Goal: Information Seeking & Learning: Learn about a topic

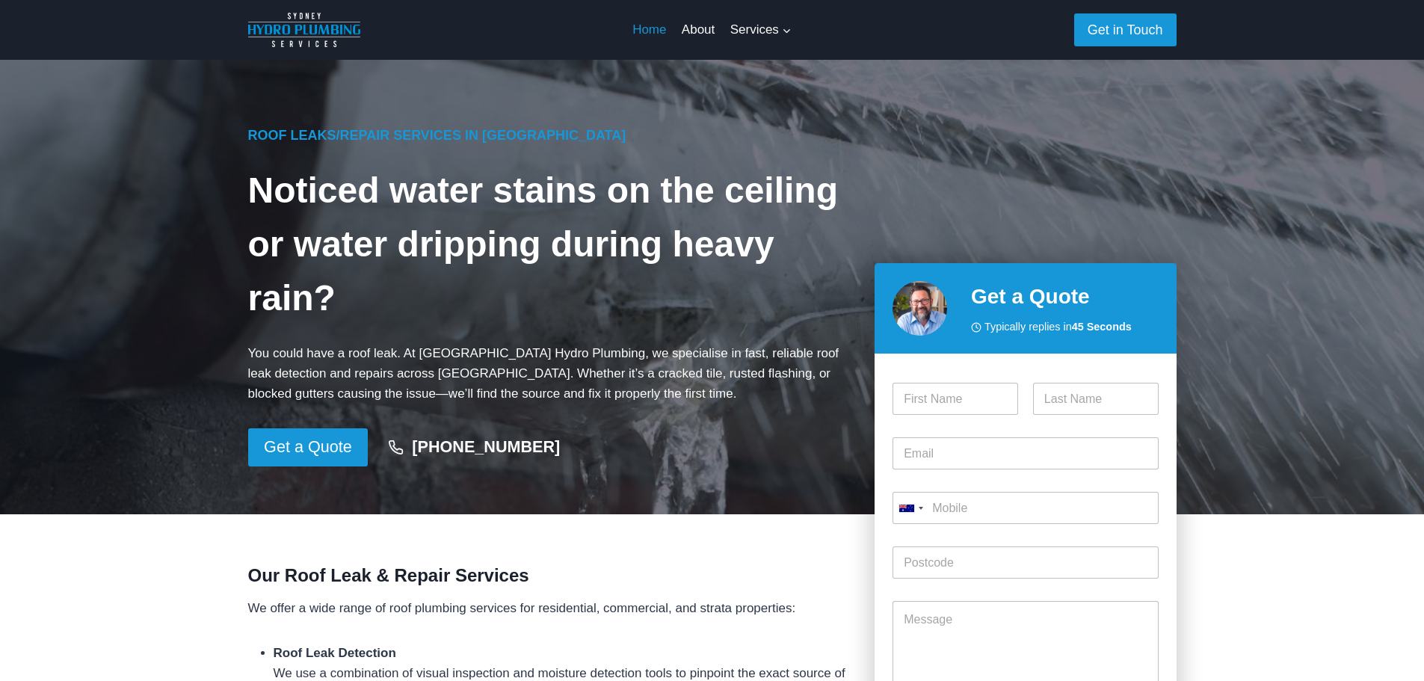
click at [653, 30] on link "Home" at bounding box center [649, 30] width 49 height 36
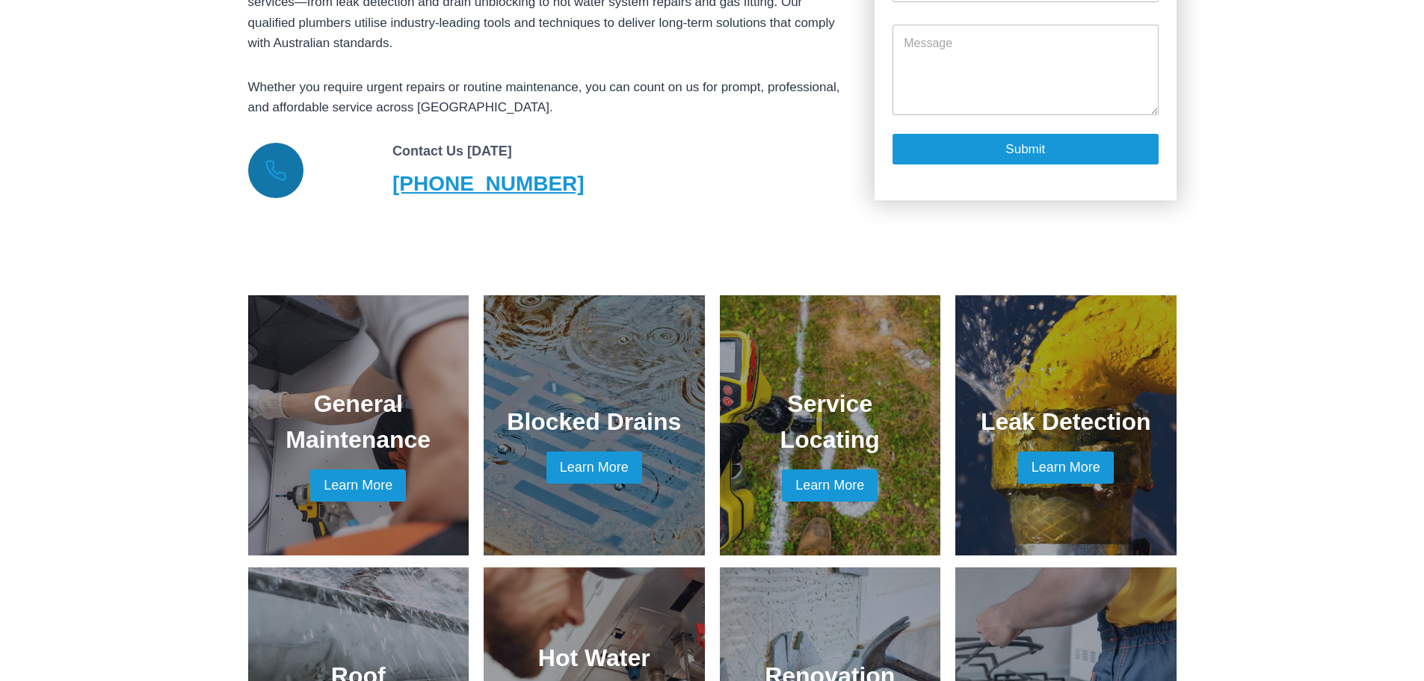
scroll to position [1196, 0]
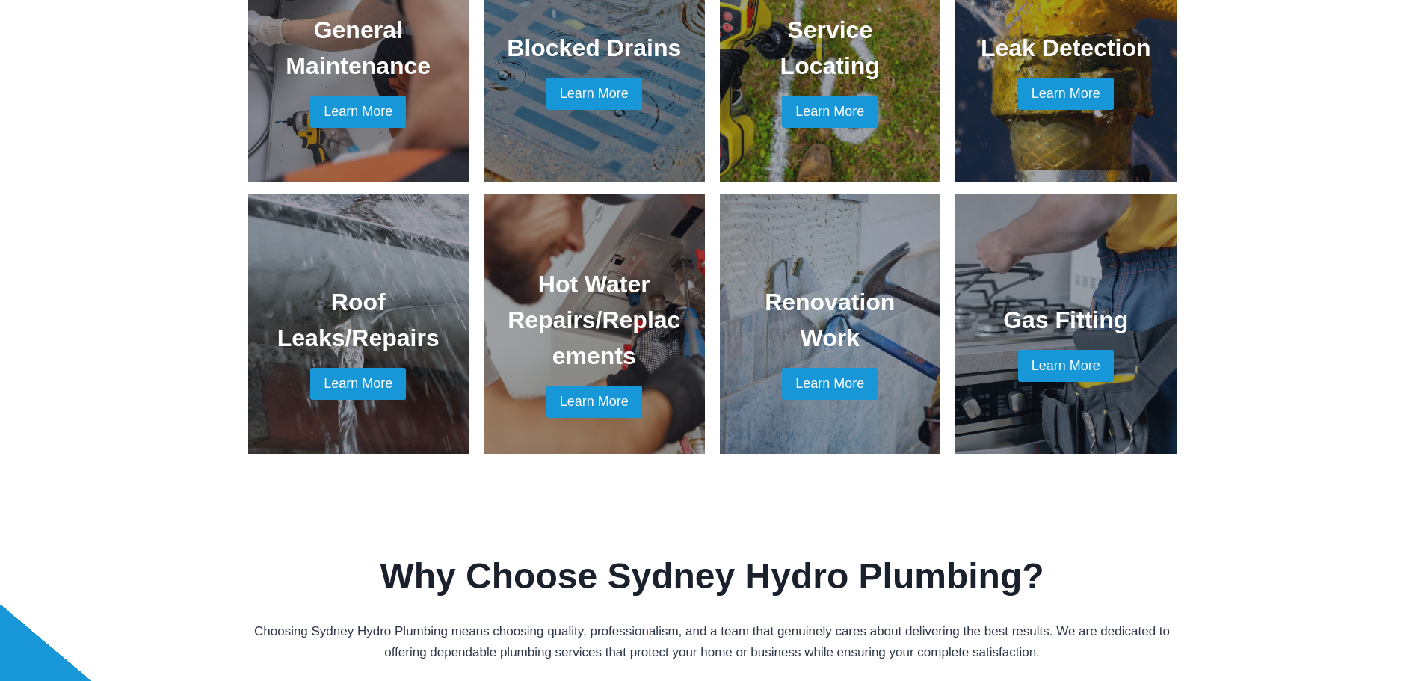
click at [333, 360] on link at bounding box center [358, 324] width 185 height 224
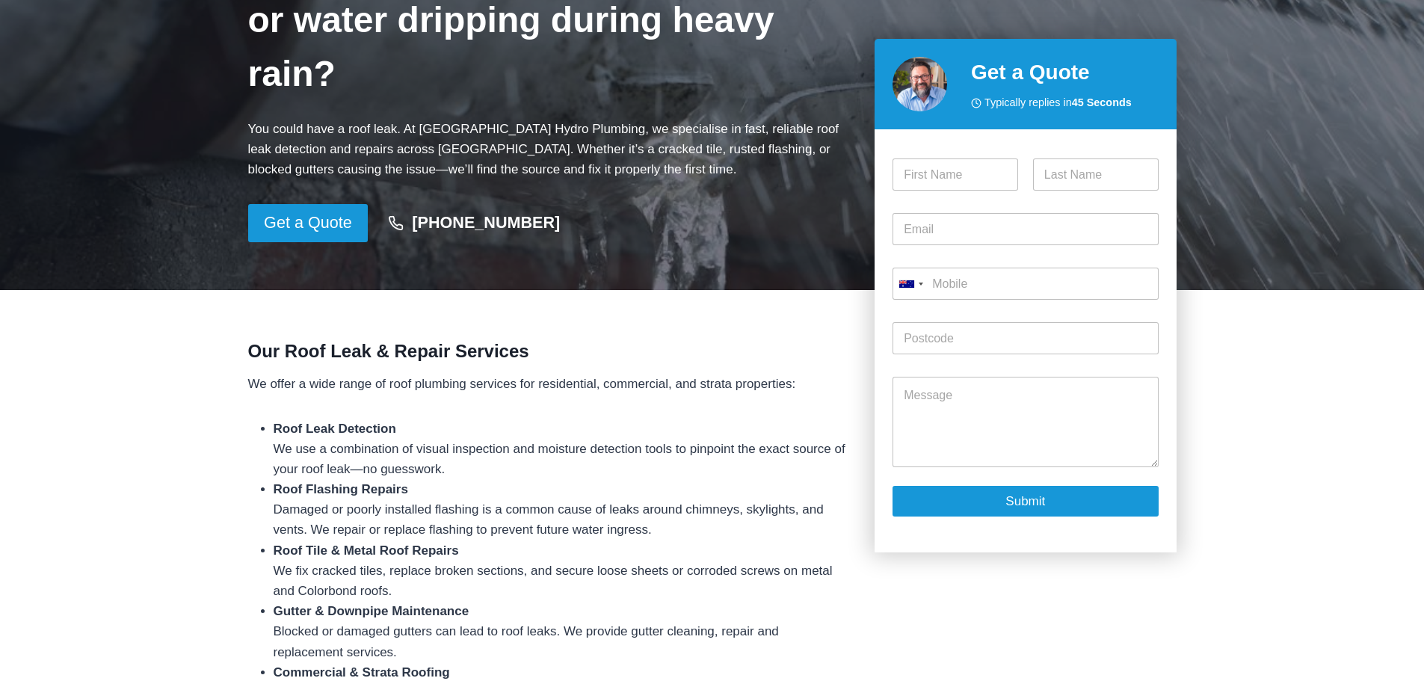
scroll to position [299, 0]
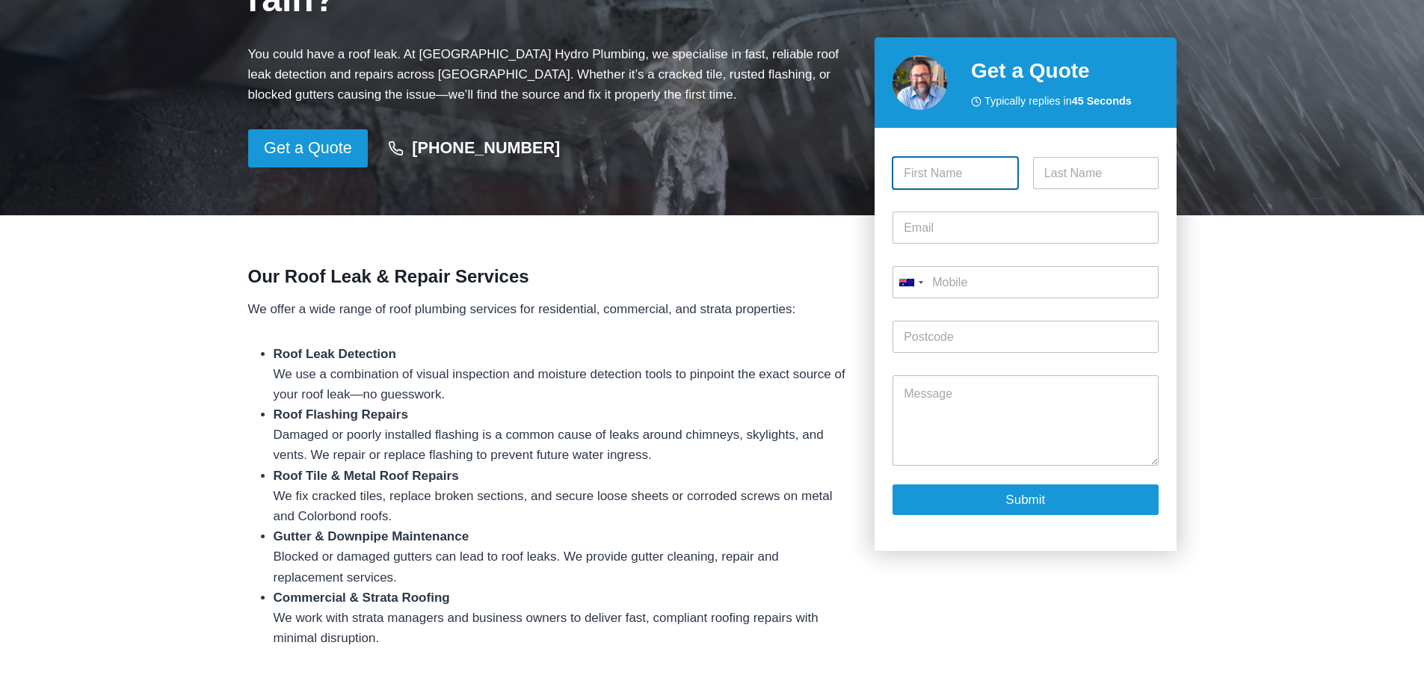
click at [929, 176] on input "First" at bounding box center [955, 173] width 126 height 32
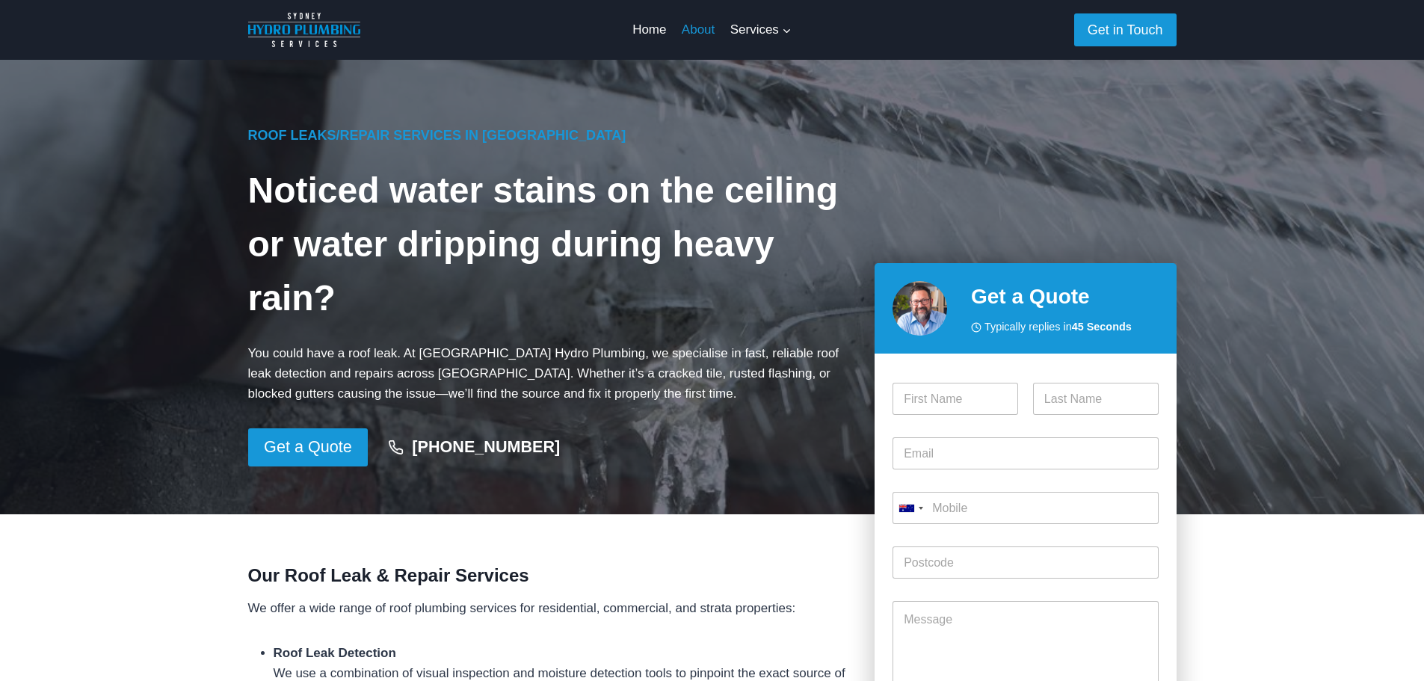
click at [703, 31] on link "About" at bounding box center [698, 30] width 49 height 36
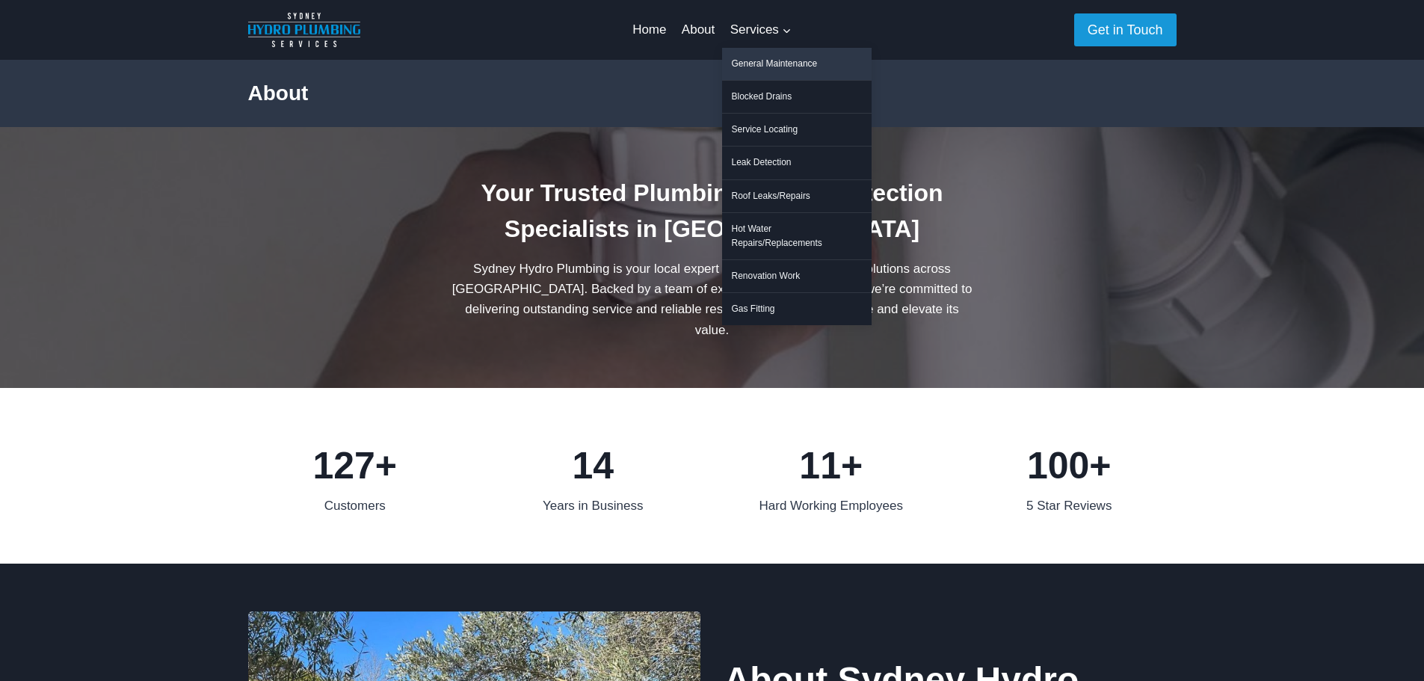
click at [750, 64] on link "General Maintenance" at bounding box center [796, 64] width 149 height 32
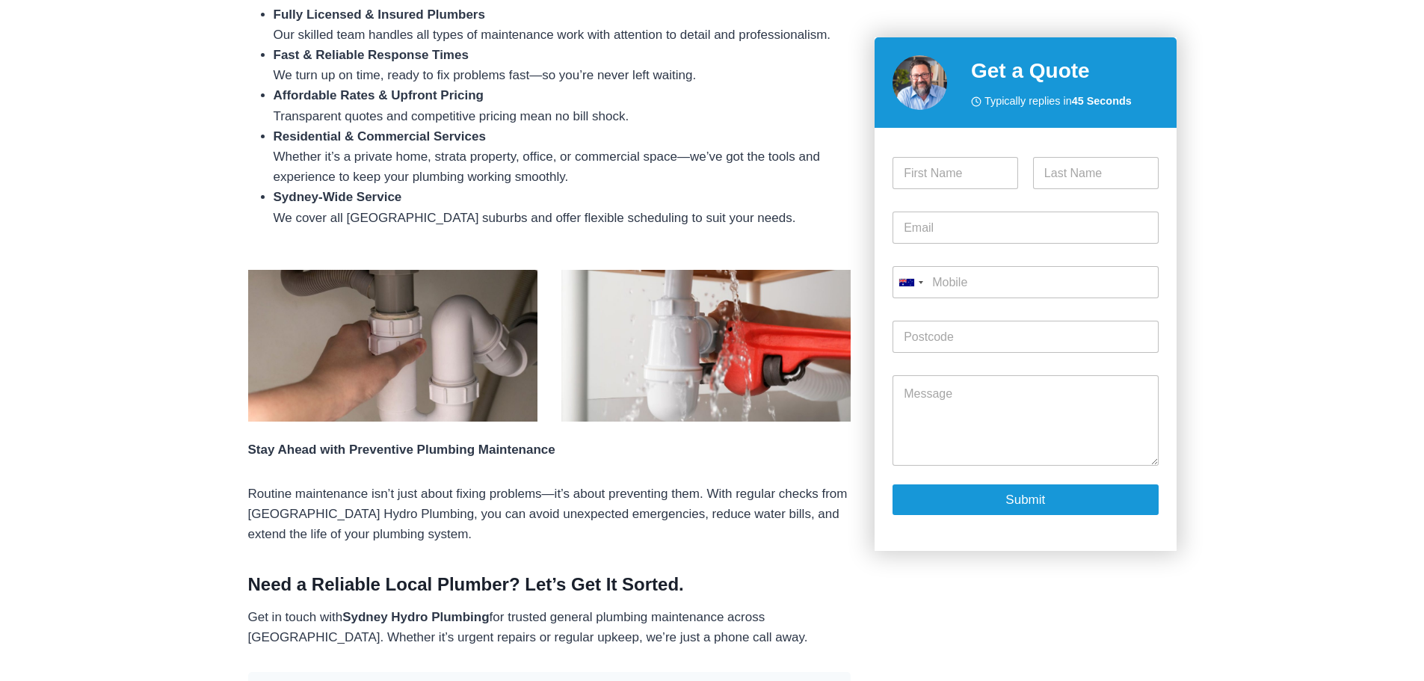
scroll to position [1121, 0]
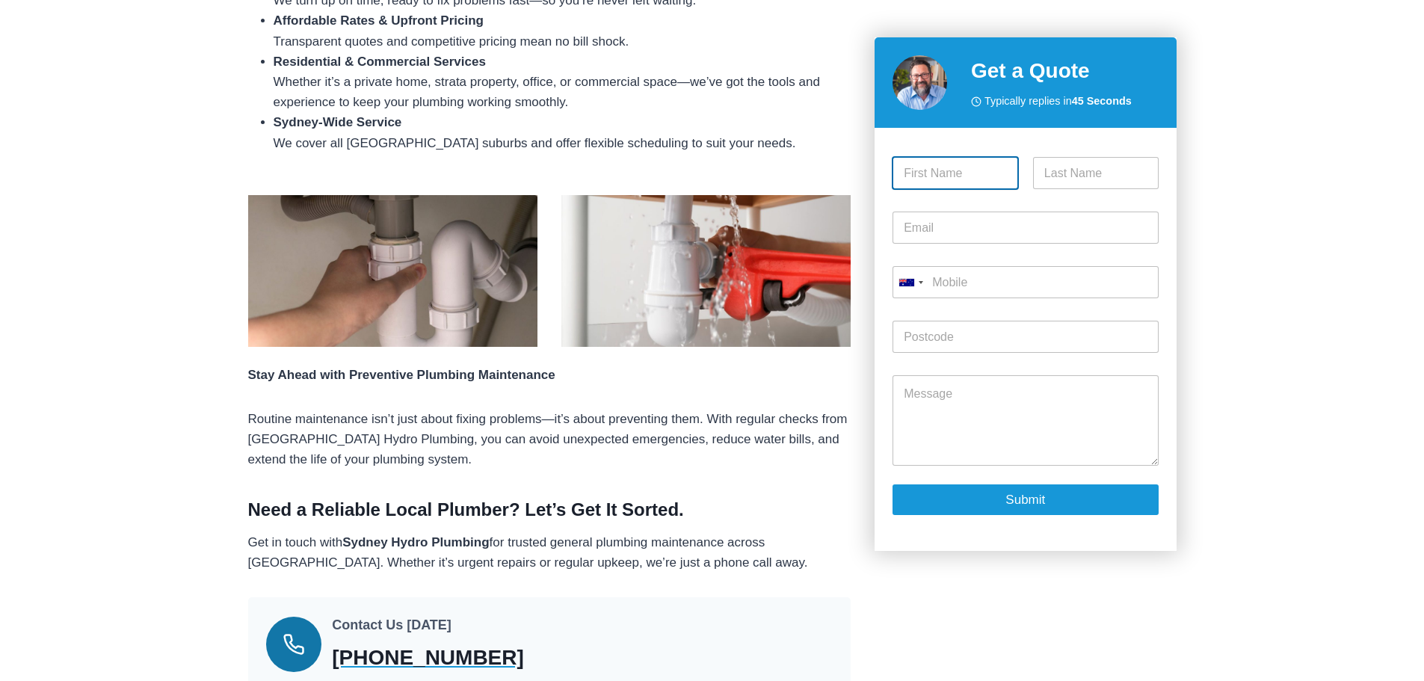
click at [912, 187] on input "First" at bounding box center [955, 173] width 126 height 32
drag, startPoint x: 348, startPoint y: 493, endPoint x: 493, endPoint y: 493, distance: 145.8
click at [493, 532] on p "Get in touch with Sydney Hydro Plumbing for trusted general plumbing maintenanc…" at bounding box center [549, 552] width 603 height 40
copy strong "Sydney Hydro Plumbing"
